Goal: Find specific page/section: Find specific page/section

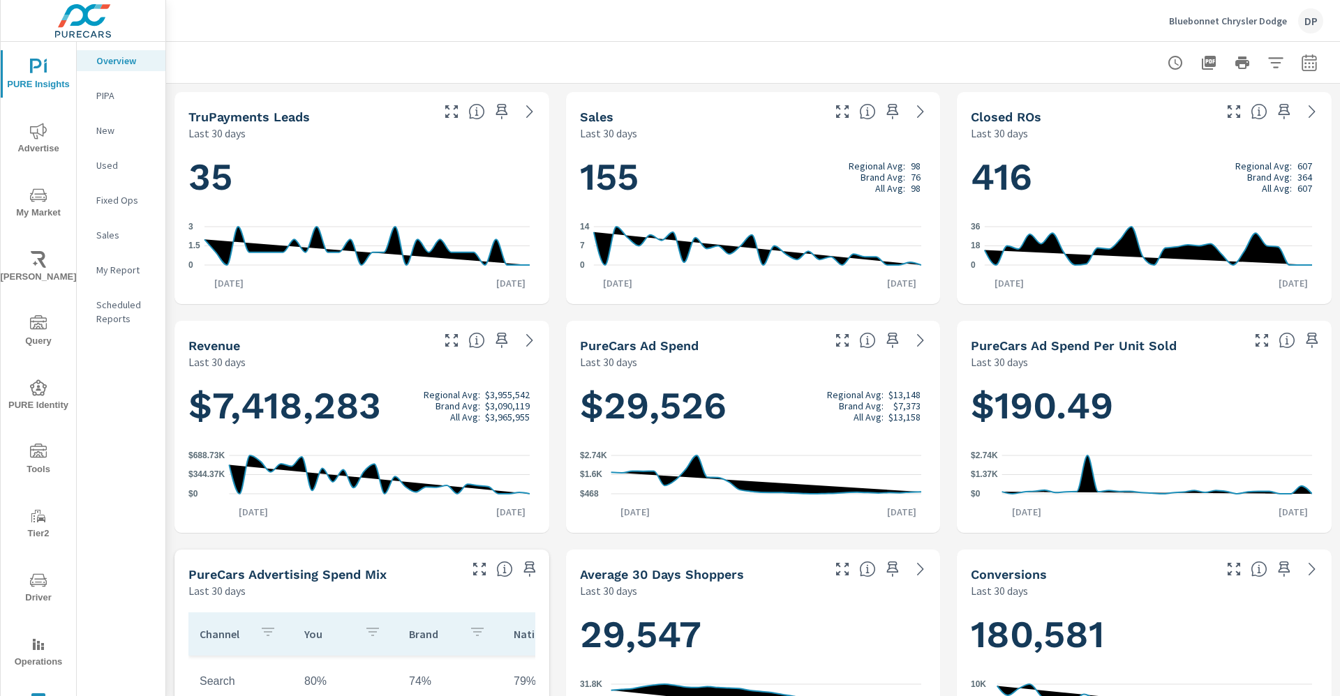
scroll to position [105, 0]
click at [1247, 25] on p "Bluebonnet Chrysler Dodge" at bounding box center [1228, 21] width 118 height 13
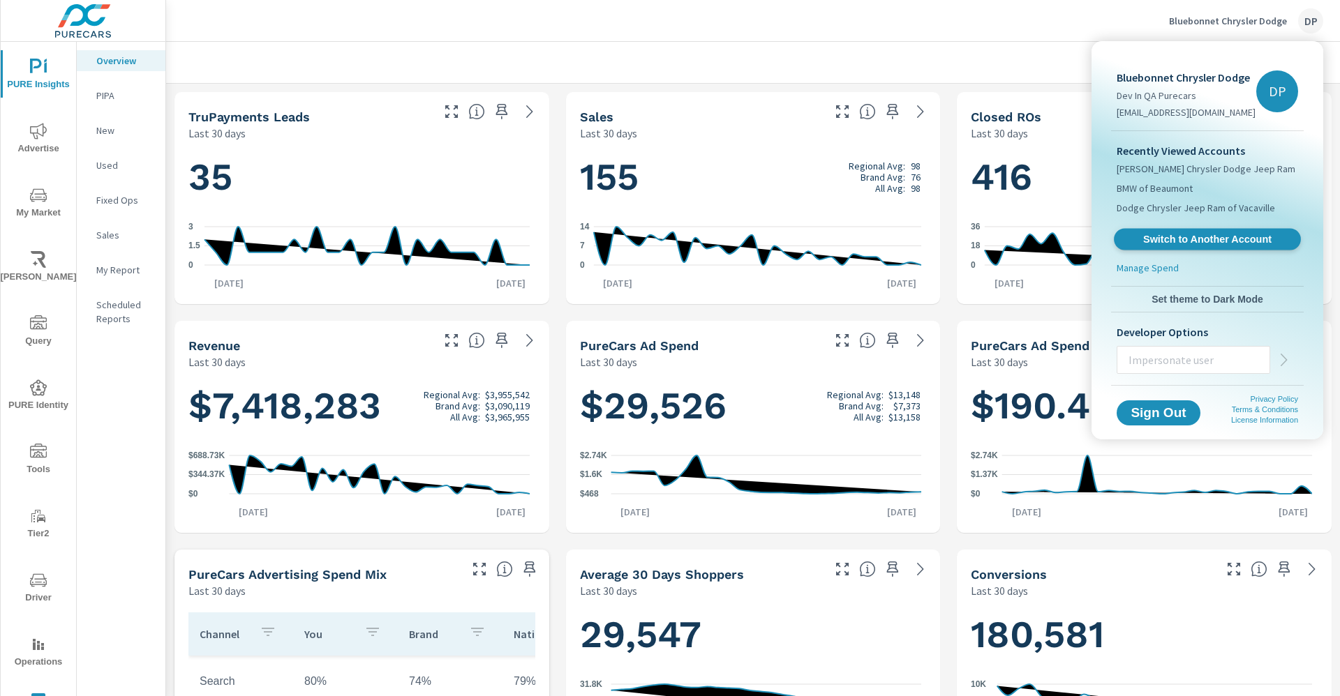
click at [1190, 239] on span "Switch to Another Account" at bounding box center [1206, 239] width 171 height 13
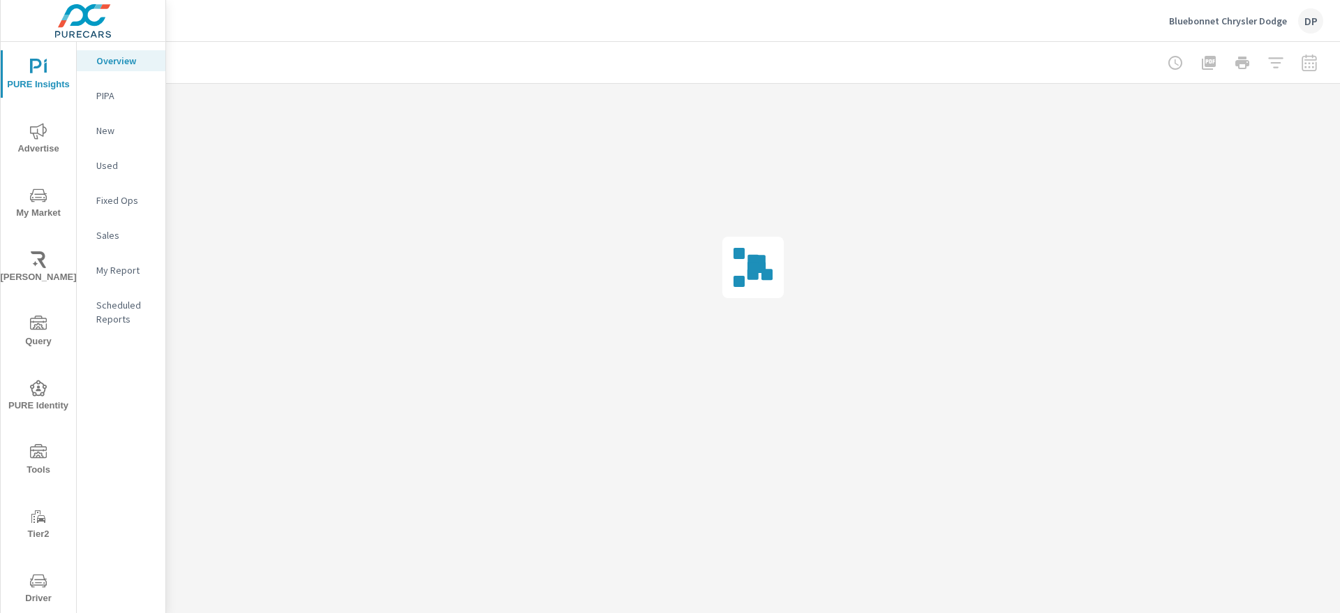
click at [34, 144] on span "Advertise" at bounding box center [38, 140] width 67 height 34
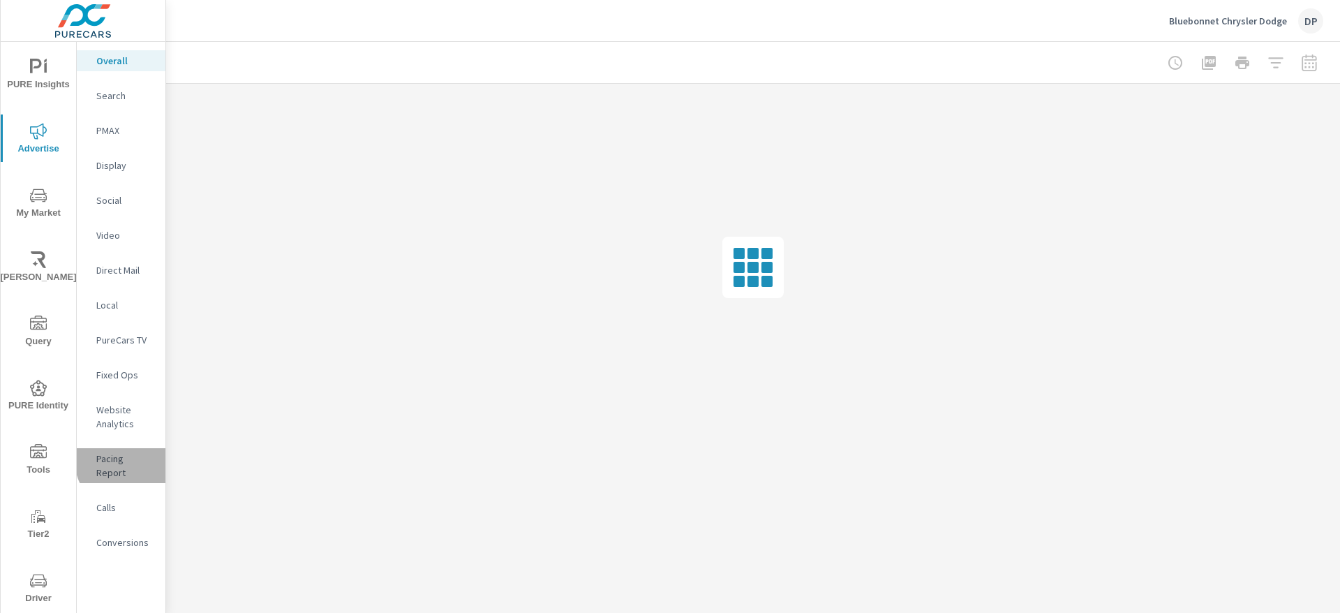
click at [129, 460] on p "Pacing Report" at bounding box center [125, 465] width 58 height 28
